Goal: Task Accomplishment & Management: Use online tool/utility

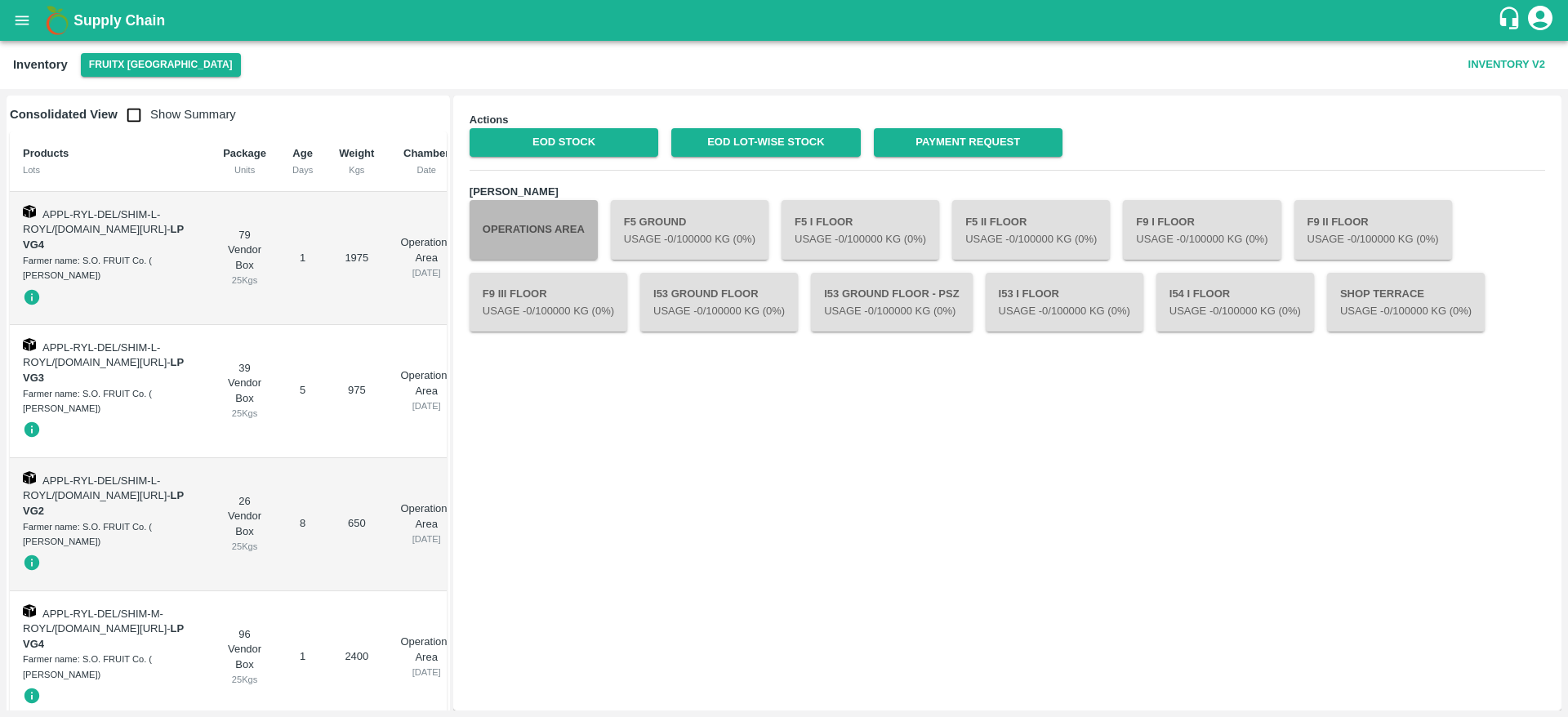
click at [562, 228] on button "Operations Area" at bounding box center [534, 230] width 128 height 59
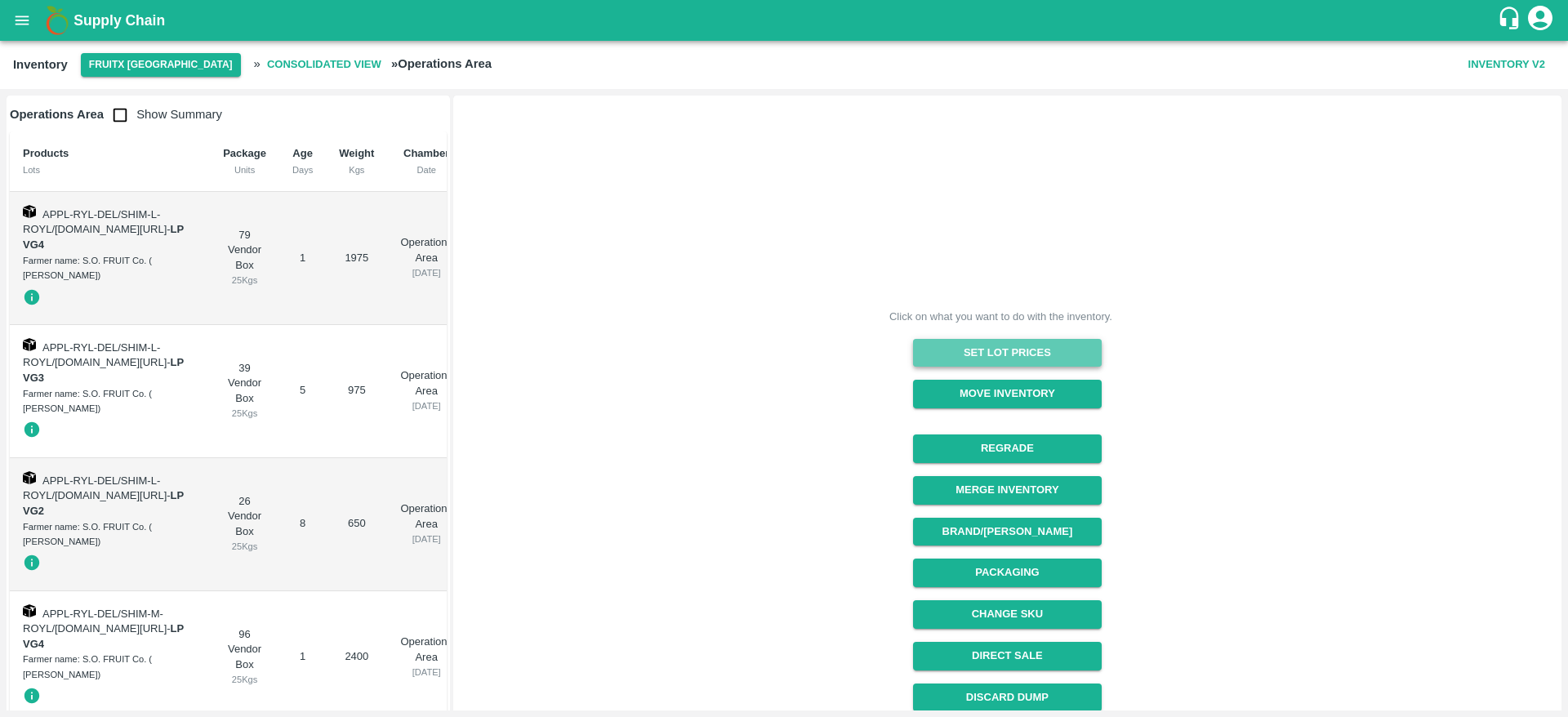
click at [1034, 345] on button "Set Lot Prices" at bounding box center [1007, 353] width 189 height 29
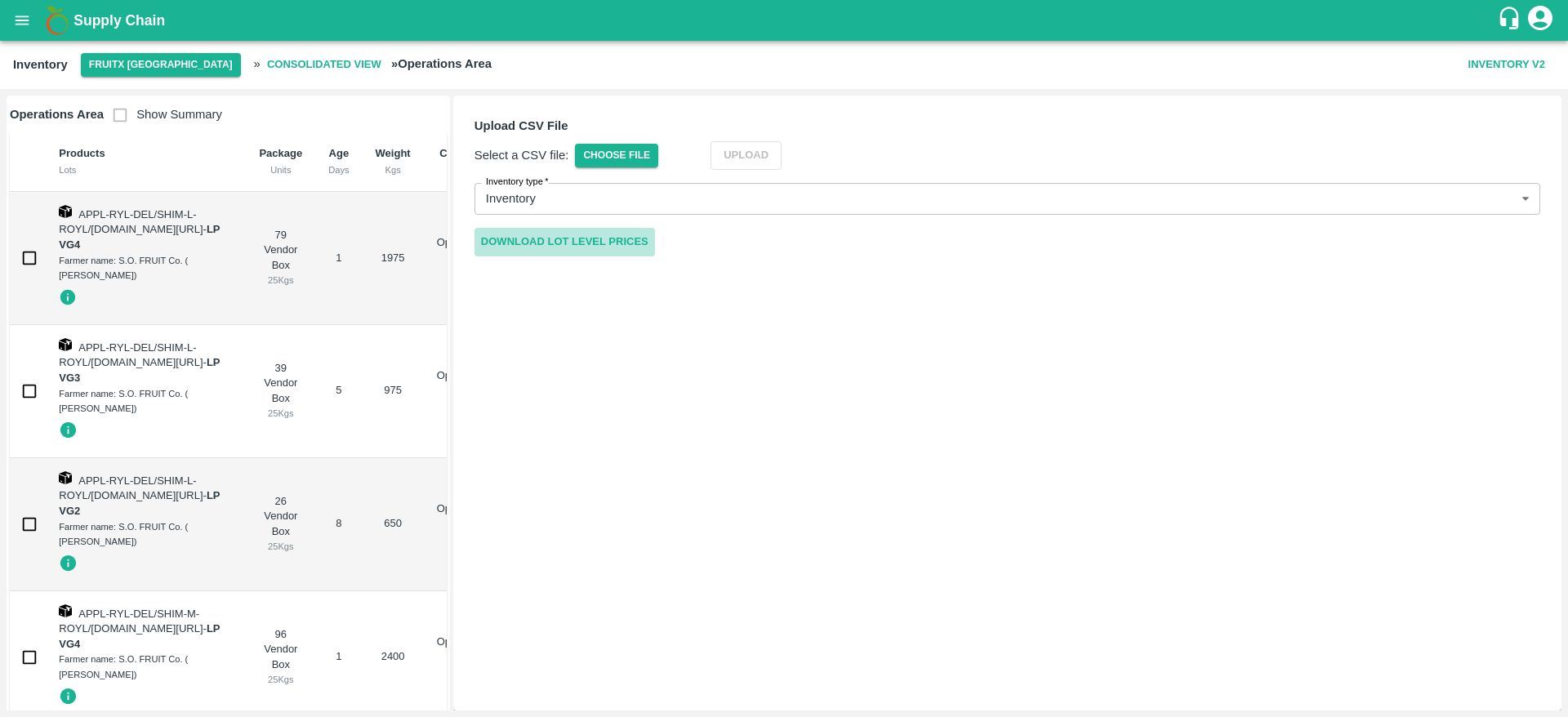
click at [594, 249] on link "Download Lot Level Prices" at bounding box center [565, 242] width 180 height 29
click at [619, 148] on span "Choose File" at bounding box center [616, 155] width 84 height 24
click at [0, 0] on input "Choose File" at bounding box center [0, 0] width 0 height 0
click at [779, 162] on button "Upload" at bounding box center [770, 156] width 71 height 29
